Goal: Task Accomplishment & Management: Manage account settings

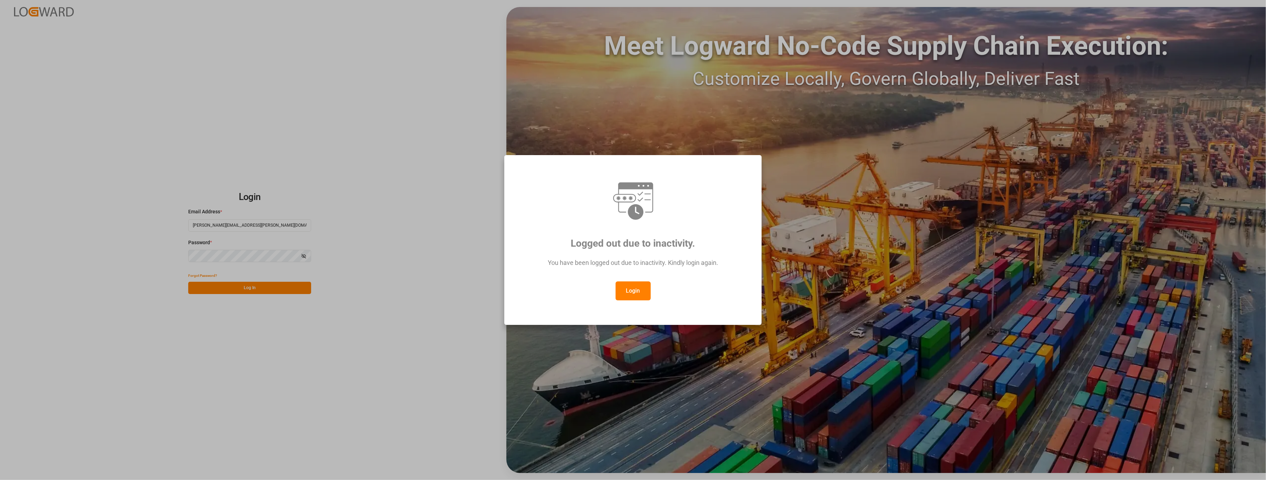
click at [623, 291] on button "Login" at bounding box center [633, 291] width 35 height 19
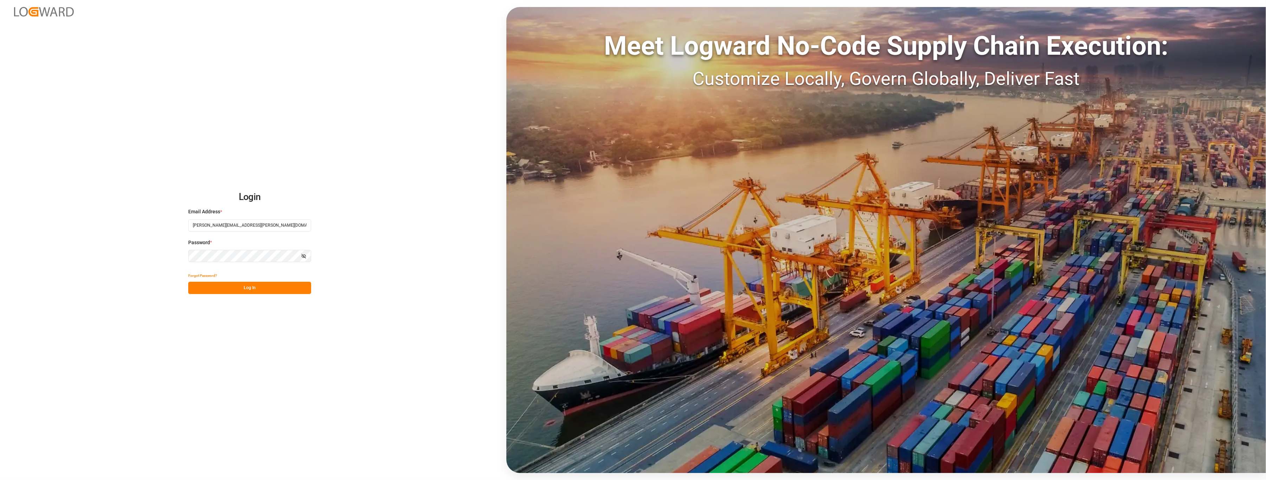
click at [245, 291] on button "Log In" at bounding box center [249, 288] width 123 height 12
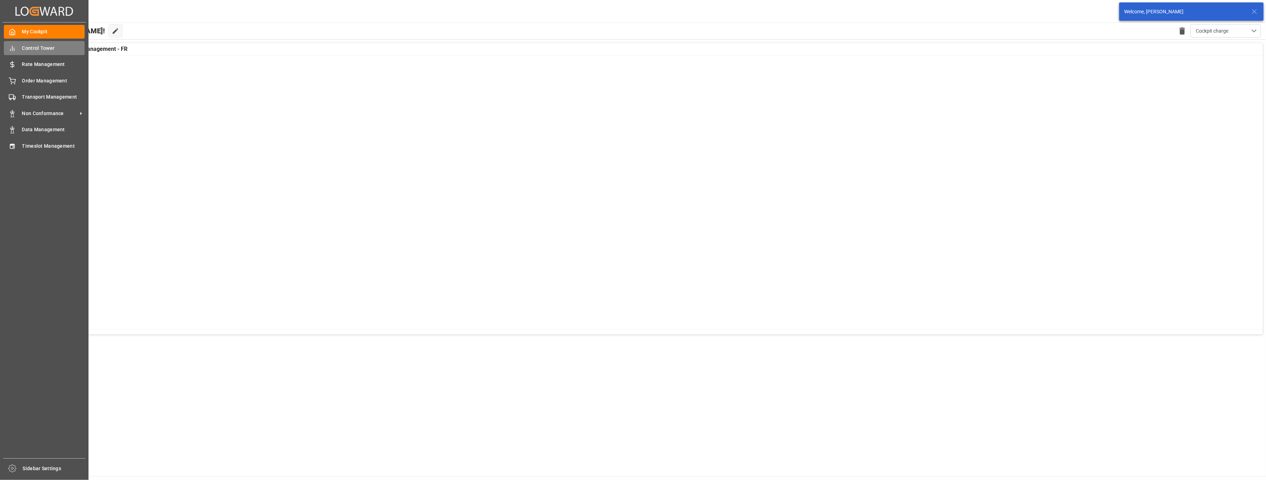
click at [38, 44] on div "Control Tower Control Tower" at bounding box center [44, 48] width 81 height 14
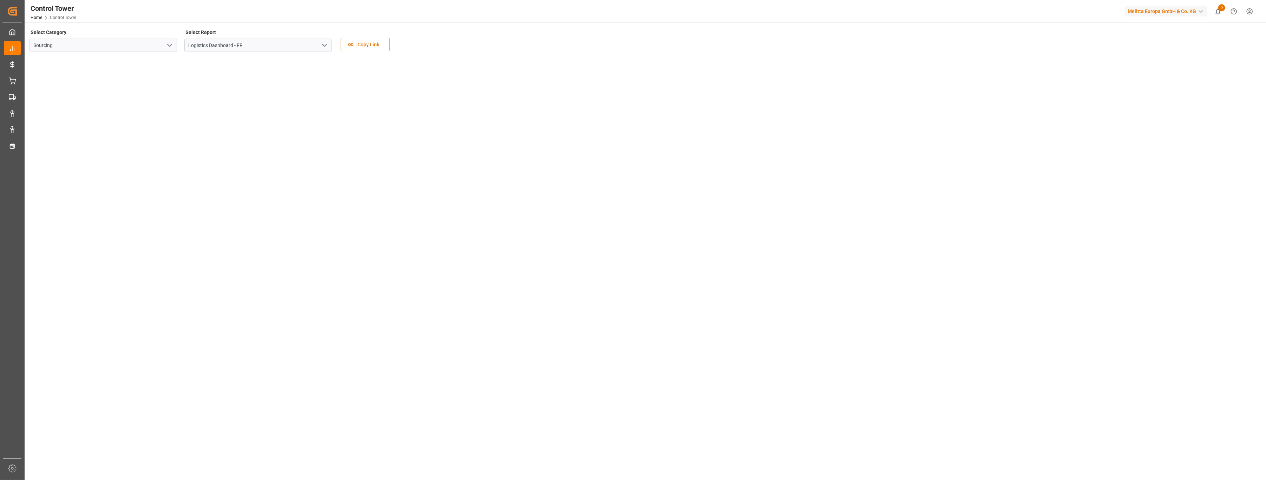
click at [168, 44] on polyline "open menu" at bounding box center [170, 45] width 4 height 2
click at [167, 44] on icon "close menu" at bounding box center [169, 45] width 8 height 8
click at [325, 48] on icon "open menu" at bounding box center [324, 45] width 8 height 8
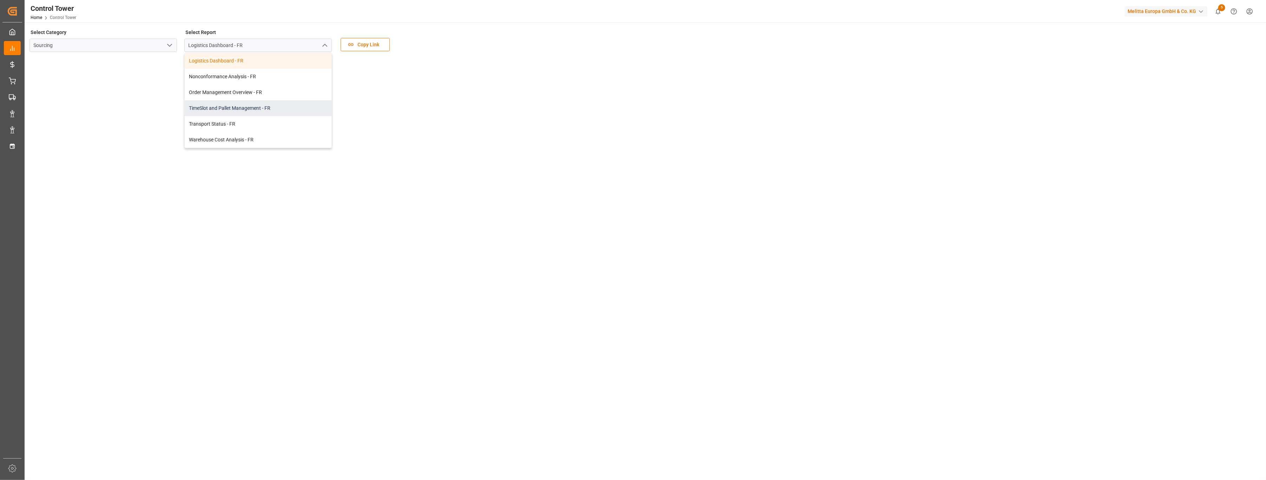
click at [295, 110] on div "TimeSlot and Pallet Management - FR" at bounding box center [258, 108] width 147 height 16
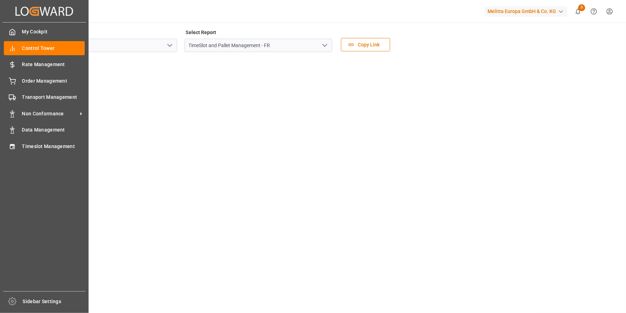
click at [16, 89] on div "My Cockpit My Cockpit Control Tower Control Tower Rate Management Rate Manageme…" at bounding box center [44, 156] width 84 height 268
click at [18, 94] on div "Transport Management Transport Management" at bounding box center [44, 97] width 81 height 14
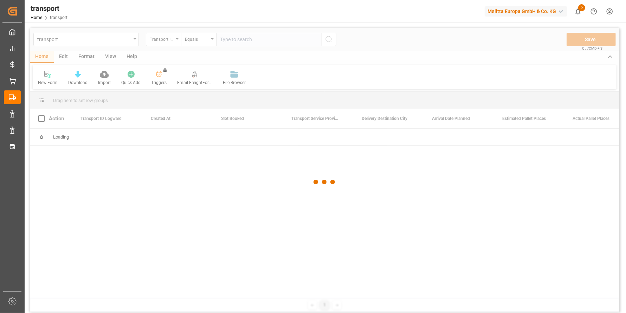
click at [134, 39] on div at bounding box center [324, 182] width 589 height 308
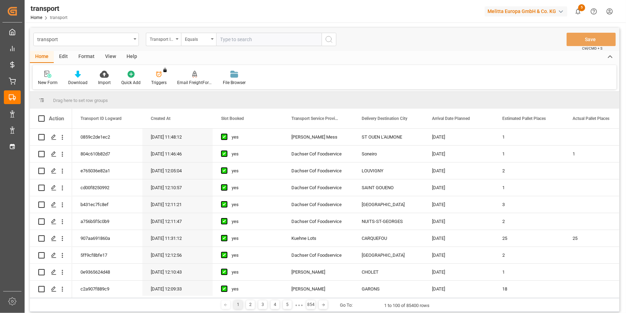
click at [134, 39] on icon "open menu" at bounding box center [134, 38] width 3 height 1
drag, startPoint x: 51, startPoint y: 47, endPoint x: 31, endPoint y: 45, distance: 19.7
click at [31, 45] on div "transport tran transport Transport Status Transport ID Logward Equals Save Ctrl…" at bounding box center [324, 39] width 589 height 23
type input "pal"
click at [57, 71] on div "PALLETMOVEMENTS" at bounding box center [86, 71] width 105 height 15
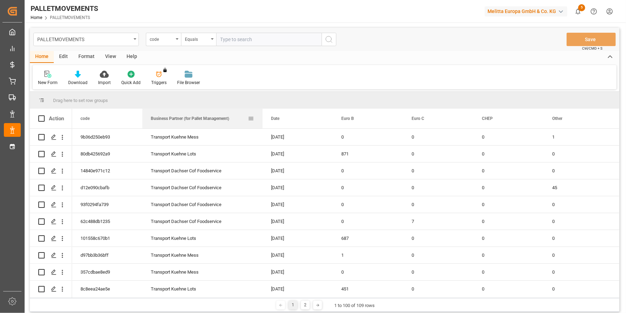
drag, startPoint x: 212, startPoint y: 113, endPoint x: 261, endPoint y: 124, distance: 50.4
click at [261, 124] on div at bounding box center [262, 119] width 3 height 20
click at [40, 172] on input "Press Space to toggle row selection (unchecked)" at bounding box center [41, 171] width 6 height 6
checkbox input "true"
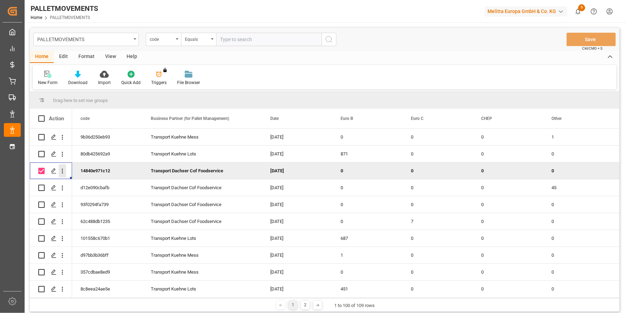
click at [65, 172] on icon "open menu" at bounding box center [62, 170] width 7 height 7
click at [80, 201] on span "Duplicate this row" at bounding box center [108, 200] width 65 height 6
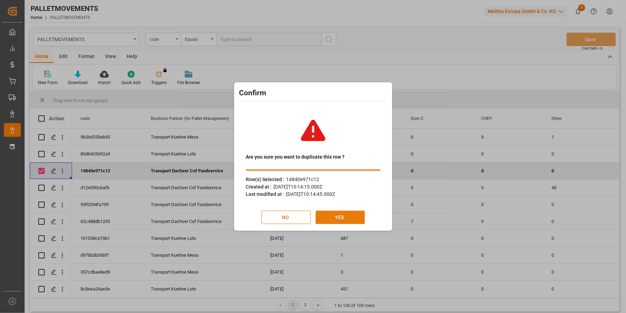
click at [330, 216] on button "YES" at bounding box center [339, 216] width 49 height 13
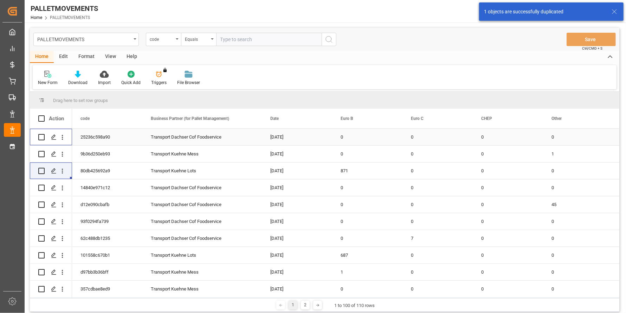
click at [42, 135] on input "Press Space to toggle row selection (unchecked)" at bounding box center [41, 137] width 6 height 6
checkbox input "true"
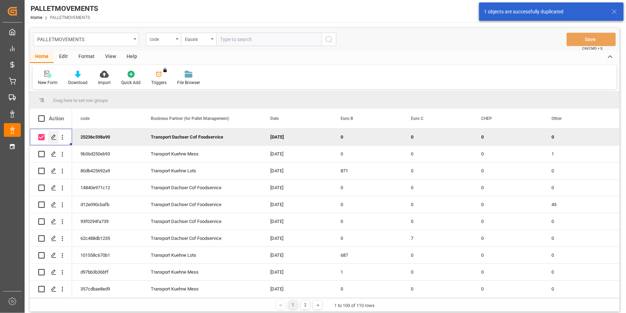
click at [53, 137] on icon "Press SPACE to deselect this row." at bounding box center [54, 137] width 6 height 6
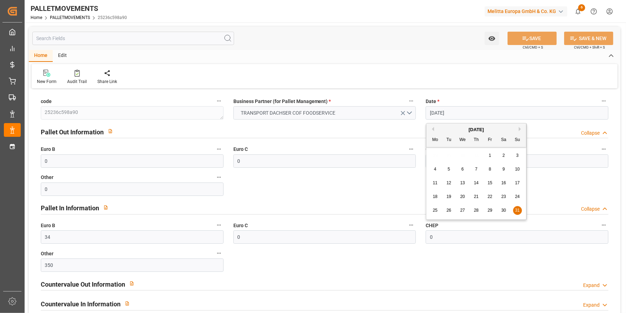
drag, startPoint x: 464, startPoint y: 115, endPoint x: 398, endPoint y: 109, distance: 66.4
click at [398, 109] on div "code 25236c598a90 Business Partner (for Pallet Management) * TRANSPORT DACHSER …" at bounding box center [324, 205] width 591 height 230
click at [478, 114] on input "30-10-2025" at bounding box center [516, 112] width 183 height 13
click at [477, 113] on input "30-10-2025" at bounding box center [516, 112] width 183 height 13
click at [433, 127] on button "Previous Month" at bounding box center [432, 129] width 4 height 4
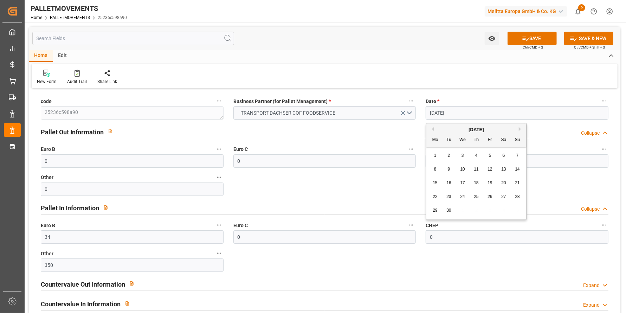
click at [448, 209] on span "30" at bounding box center [448, 210] width 5 height 5
type input "[DATE]"
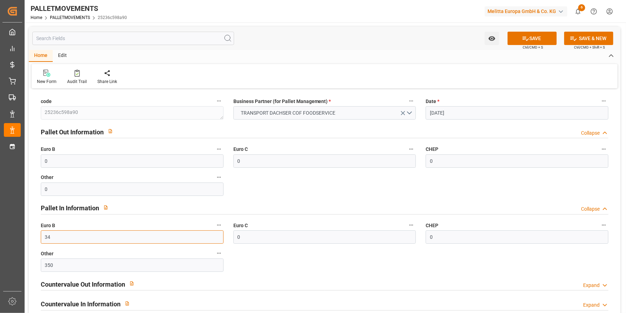
drag, startPoint x: 65, startPoint y: 241, endPoint x: 26, endPoint y: 242, distance: 39.0
click at [26, 242] on div "Watch Option SAVE Ctrl/CMD + S SAVE & NEW Ctrl/CMD + Shift + S Home Edit New Fo…" at bounding box center [325, 202] width 600 height 360
type input "85"
drag, startPoint x: 41, startPoint y: 258, endPoint x: 1, endPoint y: 256, distance: 39.8
click at [1, 256] on div "Created by potrace 1.15, written by Peter Selinger 2001-2017 Created by potrace…" at bounding box center [313, 156] width 626 height 313
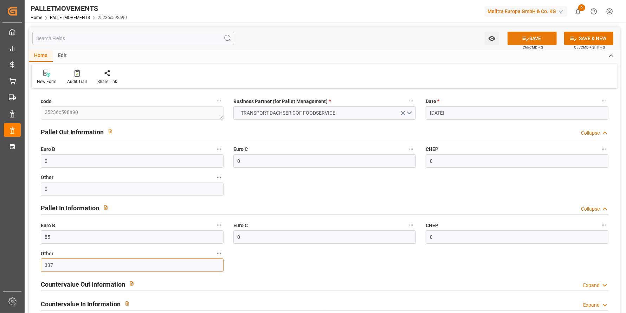
type input "337"
click at [527, 39] on icon at bounding box center [525, 38] width 7 height 7
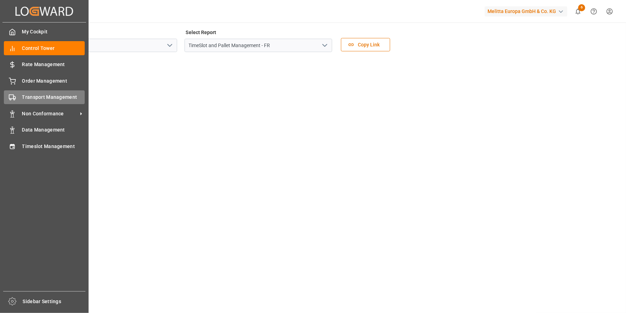
click at [17, 95] on div "Transport Management Transport Management" at bounding box center [44, 97] width 81 height 14
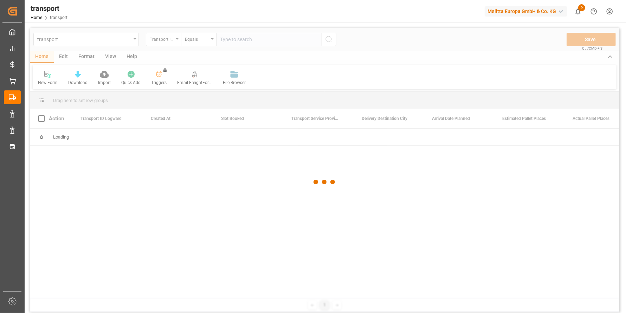
click at [136, 41] on div at bounding box center [324, 182] width 589 height 308
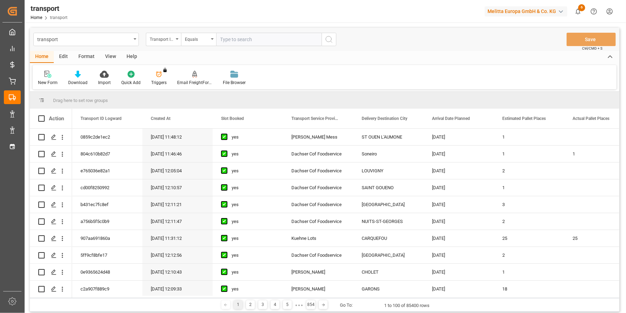
click at [132, 40] on div "transport" at bounding box center [85, 39] width 105 height 13
type input "pal"
click at [99, 66] on div "PALLETMOVEMENTS" at bounding box center [86, 71] width 105 height 15
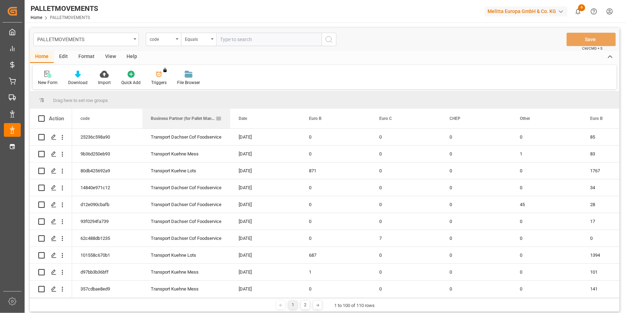
drag, startPoint x: 211, startPoint y: 112, endPoint x: 231, endPoint y: 116, distance: 20.3
click at [231, 115] on div at bounding box center [230, 119] width 3 height 20
click at [39, 153] on input "Press Space to toggle row selection (unchecked)" at bounding box center [41, 154] width 6 height 6
checkbox input "true"
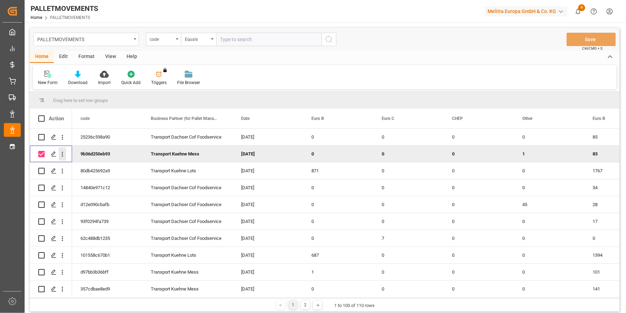
click at [62, 155] on icon "open menu" at bounding box center [62, 153] width 7 height 7
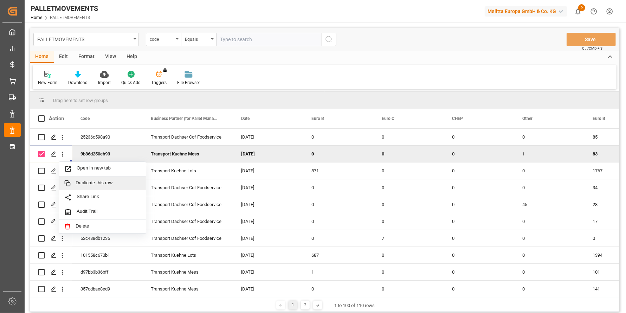
click at [78, 183] on span "Duplicate this row" at bounding box center [108, 183] width 65 height 6
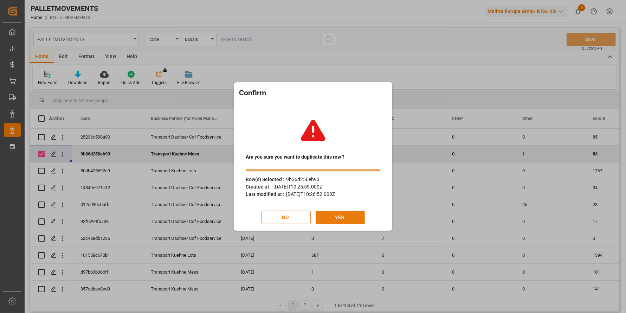
click at [343, 215] on button "YES" at bounding box center [339, 216] width 49 height 13
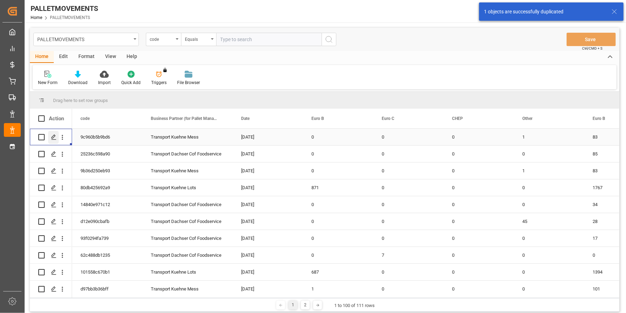
click at [54, 135] on polygon "Press SPACE to select this row." at bounding box center [54, 137] width 4 height 4
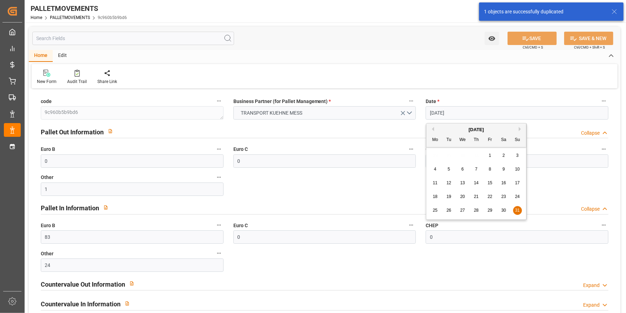
click at [489, 113] on input "[DATE]" at bounding box center [516, 112] width 183 height 13
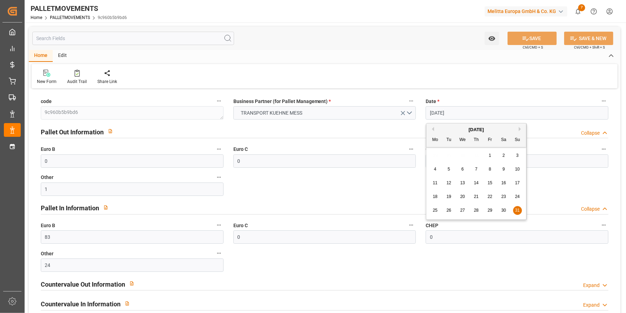
click at [521, 129] on button "Next Month" at bounding box center [520, 129] width 4 height 4
click at [449, 211] on span "30" at bounding box center [448, 210] width 5 height 5
type input "[DATE]"
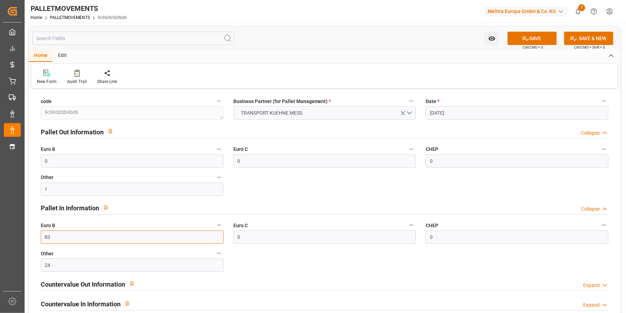
drag, startPoint x: -19, startPoint y: 230, endPoint x: -29, endPoint y: 232, distance: 10.3
click at [0, 232] on html "Created by potrace 1.15, written by [PERSON_NAME] [DATE]-[DATE] Created by potr…" at bounding box center [313, 156] width 626 height 313
type input "102"
drag, startPoint x: 80, startPoint y: 260, endPoint x: 28, endPoint y: 261, distance: 52.0
click at [29, 261] on div "code 9c960b5b9bd6 Business Partner (for Pallet Management) * TRANSPORT [PERSON_…" at bounding box center [324, 205] width 591 height 230
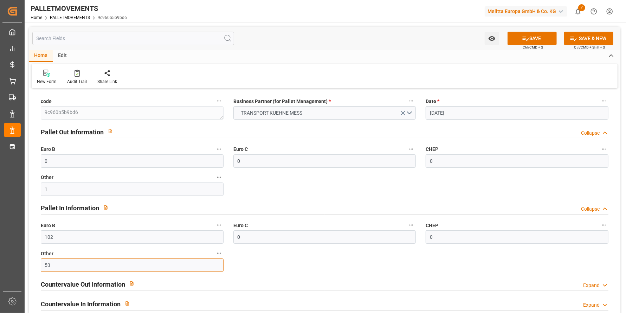
type input "53"
click at [38, 188] on div "Other 1" at bounding box center [132, 184] width 192 height 28
type input "0"
click at [316, 190] on div "code 9c960b5b9bd6 Business Partner (for Pallet Management) * TRANSPORT [PERSON_…" at bounding box center [324, 205] width 591 height 230
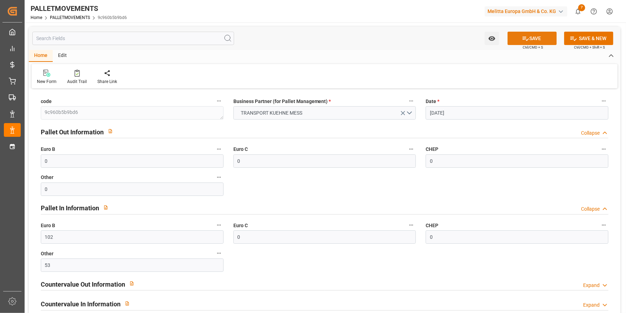
click at [543, 37] on button "SAVE" at bounding box center [531, 38] width 49 height 13
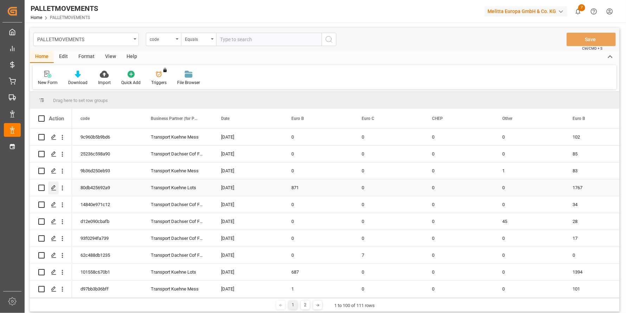
drag, startPoint x: 41, startPoint y: 186, endPoint x: 55, endPoint y: 188, distance: 14.1
click at [41, 186] on input "Press Space to toggle row selection (unchecked)" at bounding box center [41, 187] width 6 height 6
checkbox input "true"
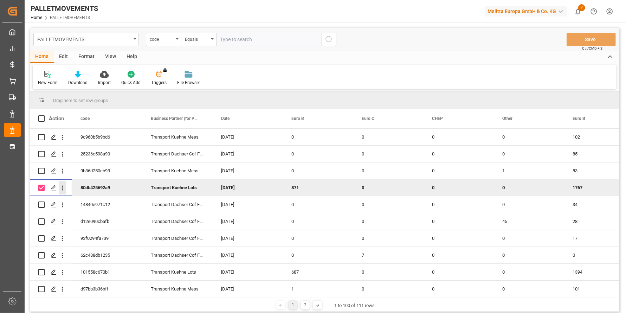
click at [63, 188] on icon "open menu" at bounding box center [62, 187] width 1 height 5
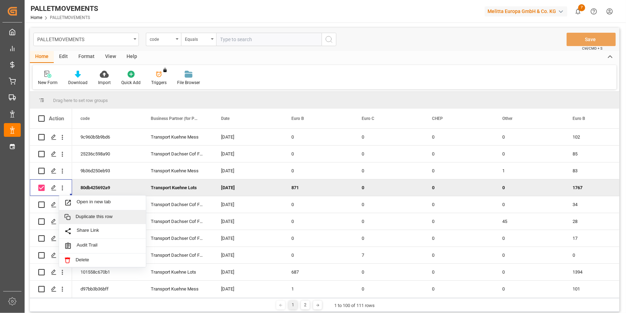
click at [81, 214] on span "Duplicate this row" at bounding box center [108, 217] width 65 height 6
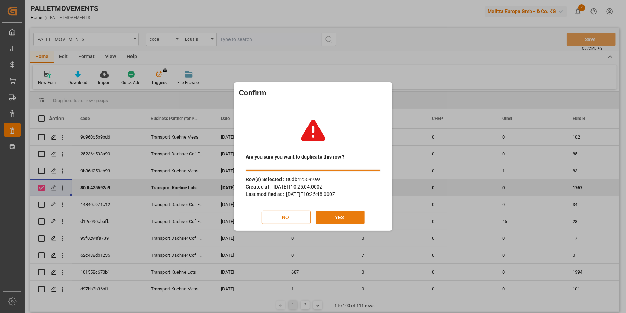
click at [346, 211] on button "YES" at bounding box center [339, 216] width 49 height 13
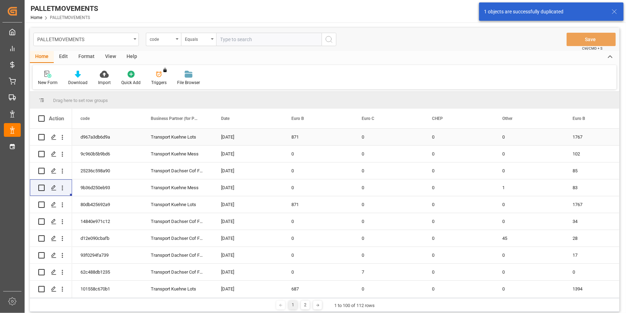
click at [41, 138] on input "Press Space to toggle row selection (unchecked)" at bounding box center [41, 137] width 6 height 6
checkbox input "true"
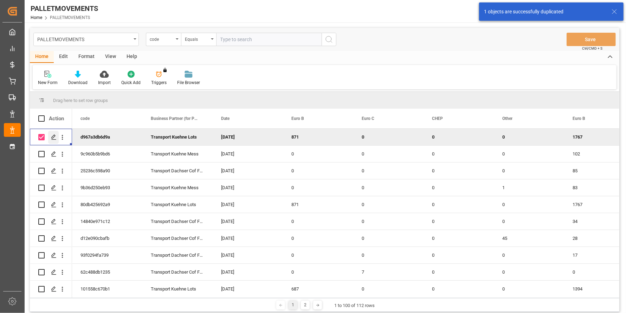
click at [54, 139] on line "Press SPACE to deselect this row." at bounding box center [54, 139] width 4 height 0
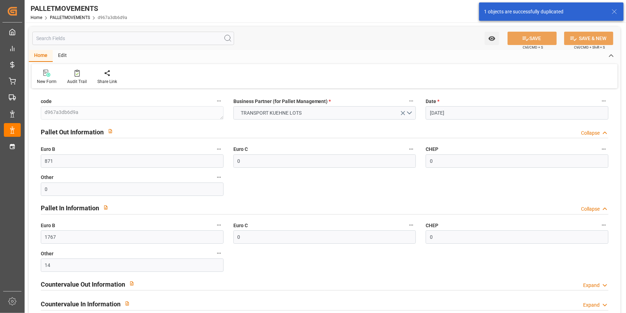
click at [473, 108] on input "[DATE]" at bounding box center [516, 112] width 183 height 13
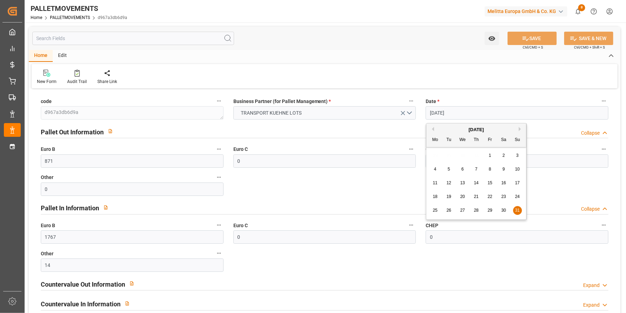
click at [519, 128] on button "Next Month" at bounding box center [520, 129] width 4 height 4
click at [447, 208] on span "30" at bounding box center [448, 210] width 5 height 5
type input "[DATE]"
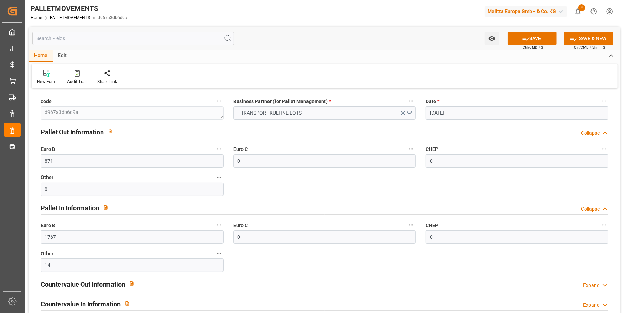
drag, startPoint x: 127, startPoint y: 168, endPoint x: 65, endPoint y: 161, distance: 63.3
click at [65, 161] on div "Euro B 871" at bounding box center [132, 156] width 192 height 28
drag, startPoint x: 111, startPoint y: 164, endPoint x: 42, endPoint y: 163, distance: 69.5
click at [42, 163] on input "871" at bounding box center [132, 160] width 183 height 13
type input "1515"
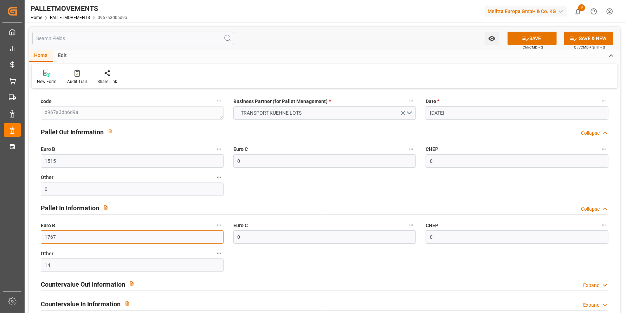
drag, startPoint x: 58, startPoint y: 235, endPoint x: 11, endPoint y: 232, distance: 47.1
click at [11, 232] on div "Created by potrace 1.15, written by [PERSON_NAME] [DATE]-[DATE] Created by potr…" at bounding box center [313, 156] width 626 height 313
type input "2085"
drag, startPoint x: 58, startPoint y: 265, endPoint x: 27, endPoint y: 262, distance: 31.4
click at [27, 262] on div "Watch Option SAVE Ctrl/CMD + S SAVE & NEW Ctrl/CMD + Shift + S Home Edit New Fo…" at bounding box center [325, 202] width 600 height 360
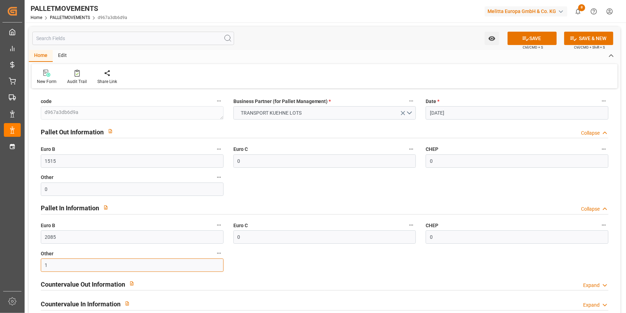
type input "1"
click at [240, 196] on div "code d967a3db6d9a Business Partner (for Pallet Management) * TRANSPORT [PERSON_…" at bounding box center [324, 205] width 591 height 230
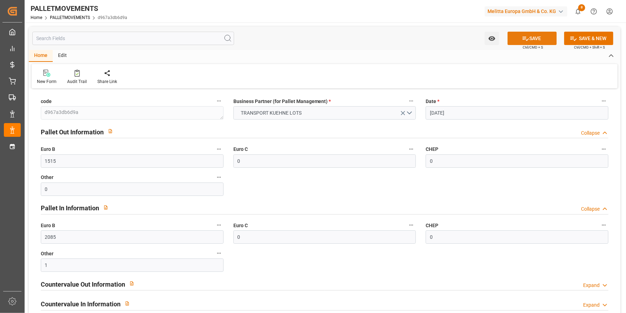
click at [524, 35] on icon at bounding box center [525, 38] width 7 height 7
